Goal: Check status: Check status

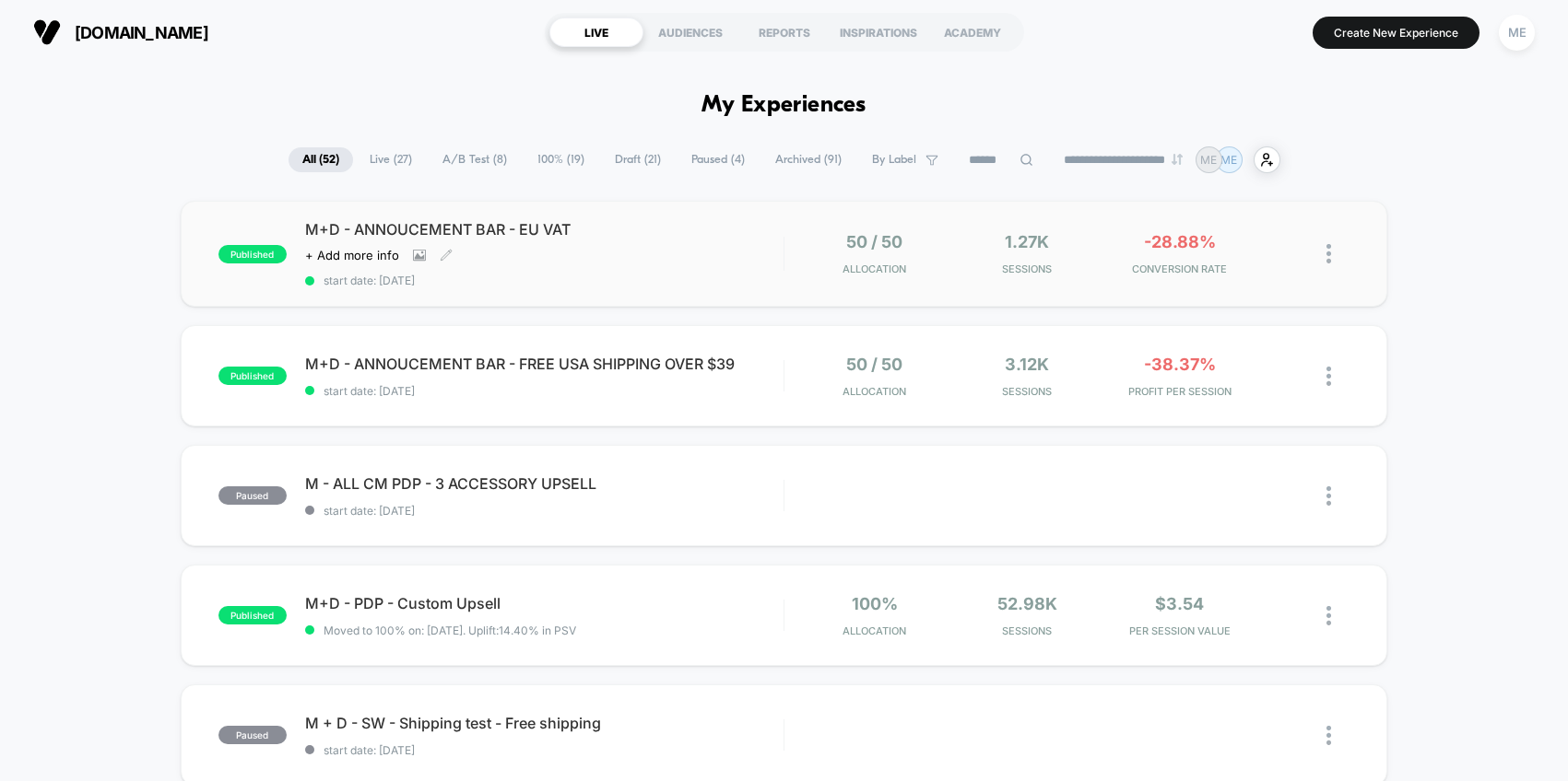
click at [631, 253] on div "Click to view images Click to edit experience details + Add more info" at bounding box center [472, 255] width 335 height 15
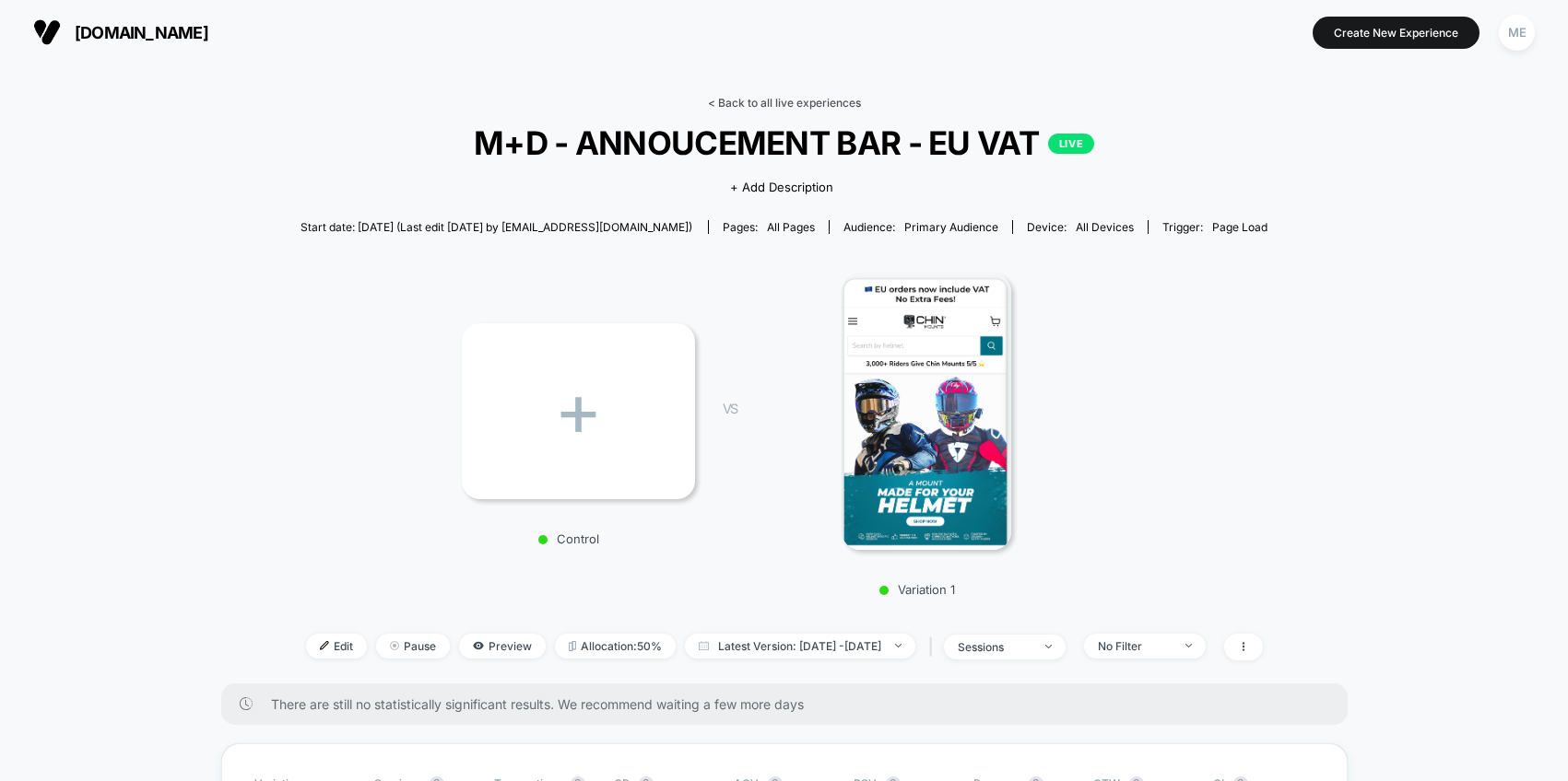
click at [742, 100] on link "< Back to all live experiences" at bounding box center [785, 102] width 153 height 14
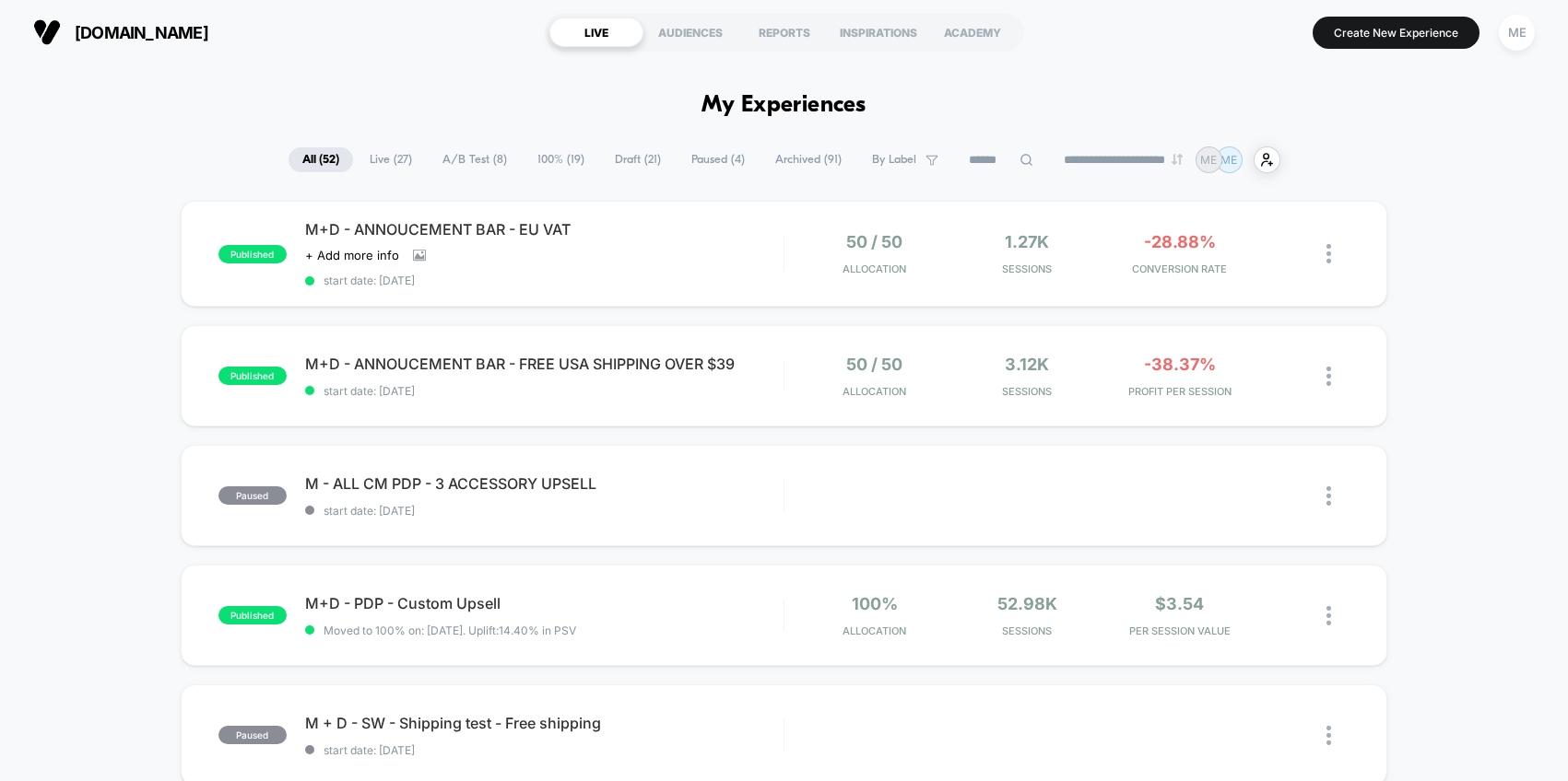
click at [486, 161] on span "A/B Test ( 8 )" at bounding box center [474, 160] width 93 height 25
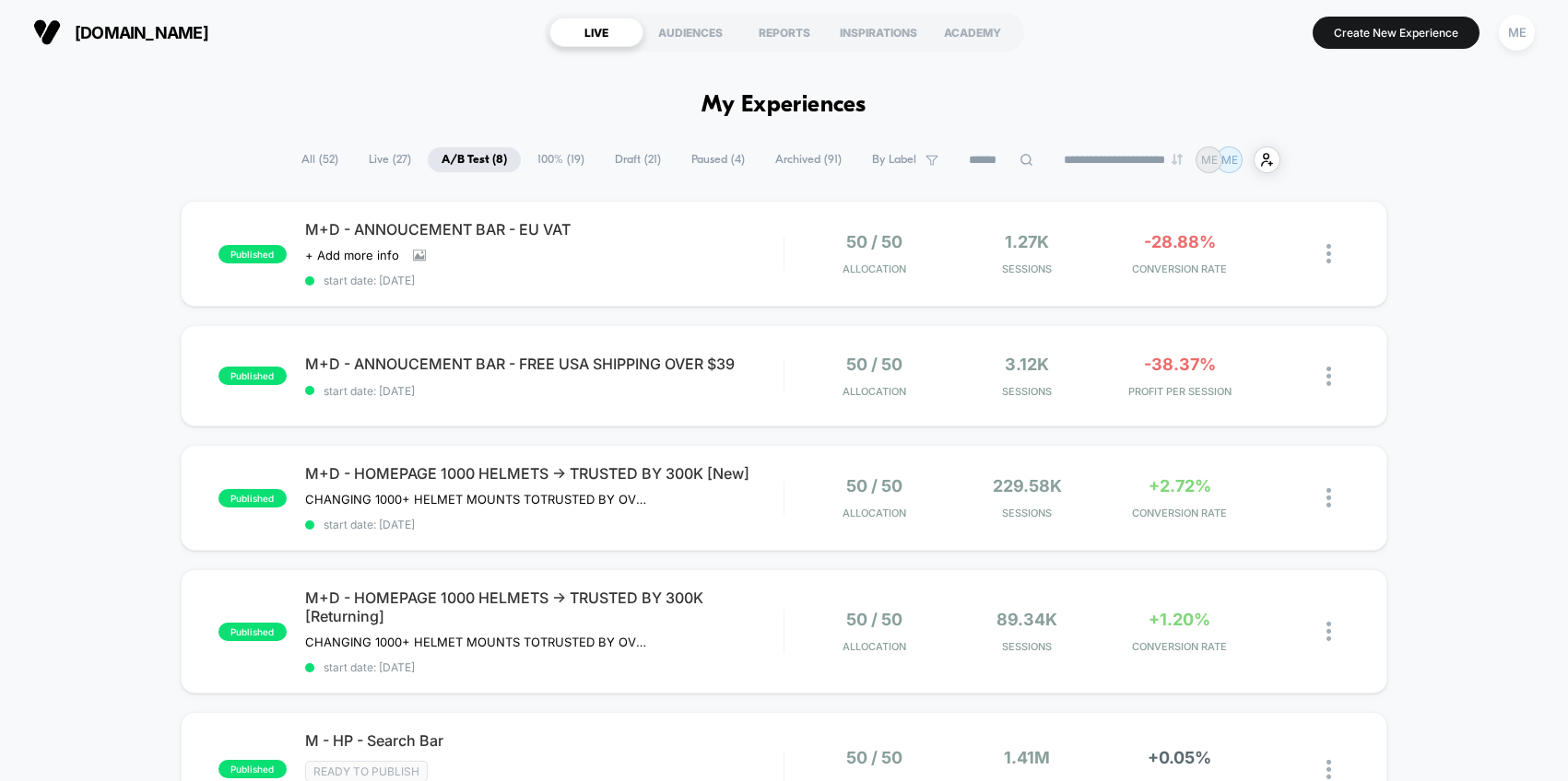
click at [566, 147] on div "**********" at bounding box center [783, 160] width 993 height 27
click at [558, 154] on span "100% ( 19 )" at bounding box center [561, 160] width 75 height 25
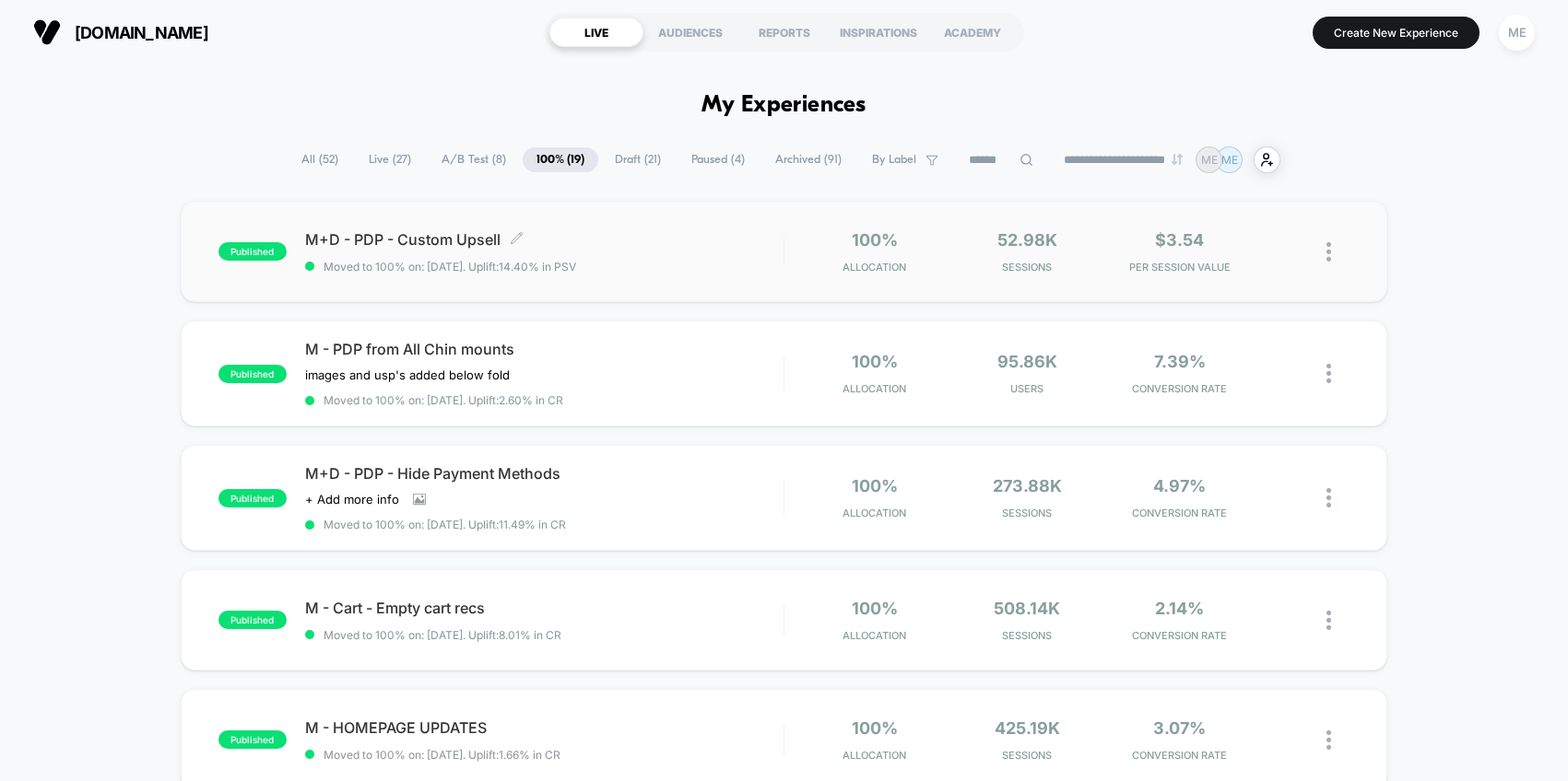
click at [671, 263] on span "Moved to 100% on: [DATE] . Uplift: 14.40% in PSV" at bounding box center [544, 267] width 478 height 14
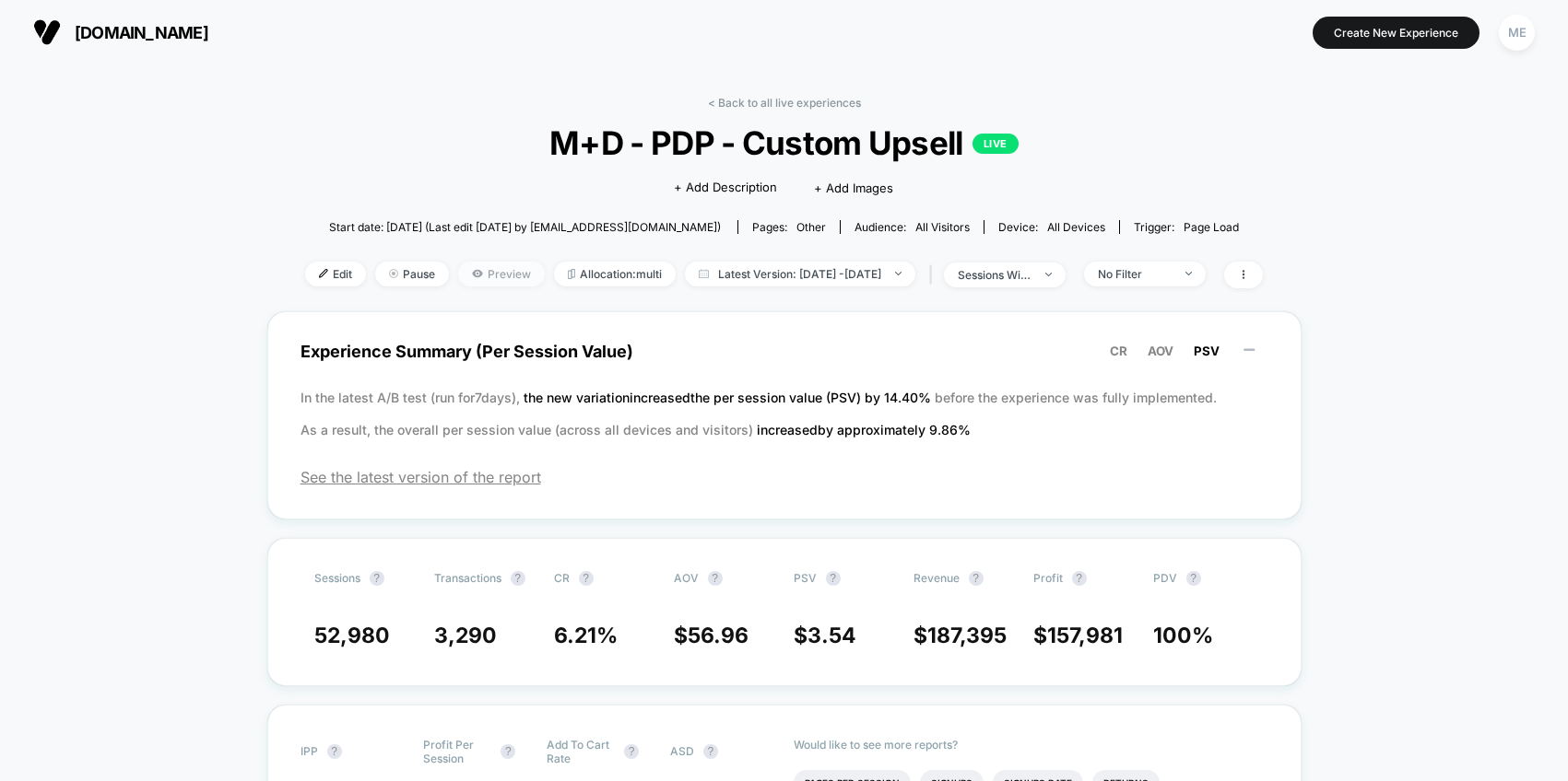
click at [482, 278] on span "Preview" at bounding box center [501, 274] width 87 height 25
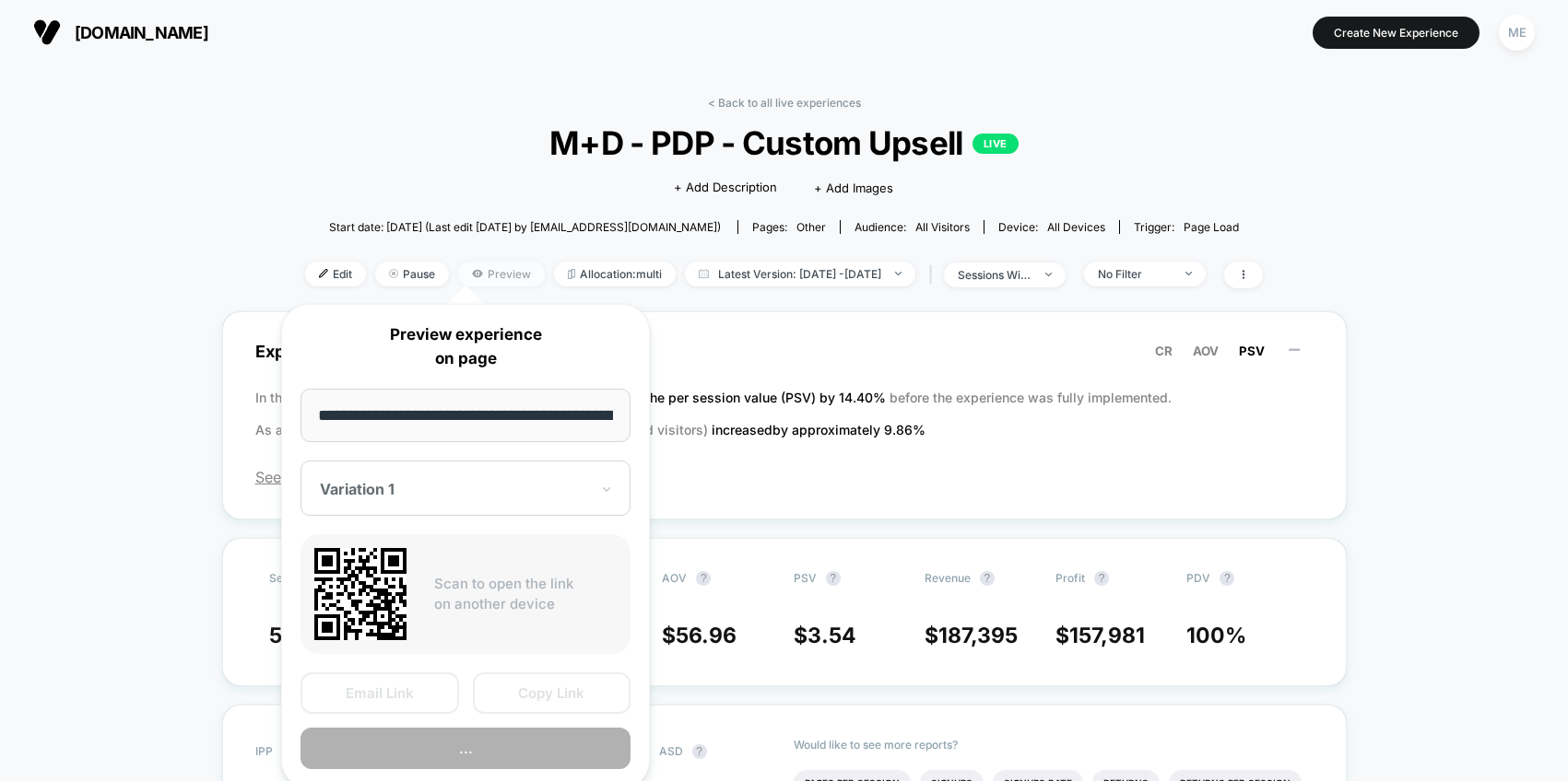
scroll to position [0, 290]
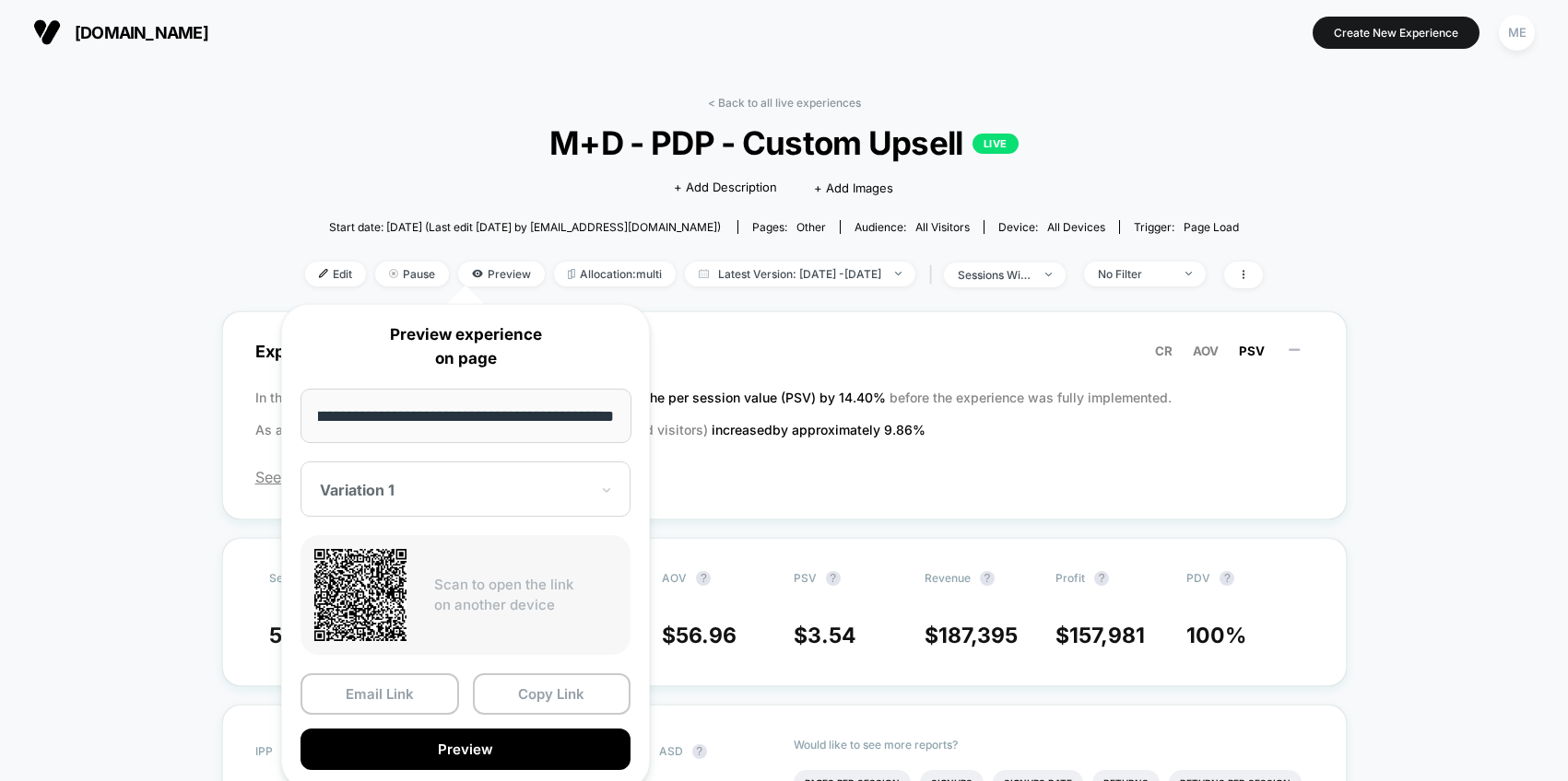
click at [479, 489] on div at bounding box center [455, 490] width 269 height 19
